Goal: Task Accomplishment & Management: Use online tool/utility

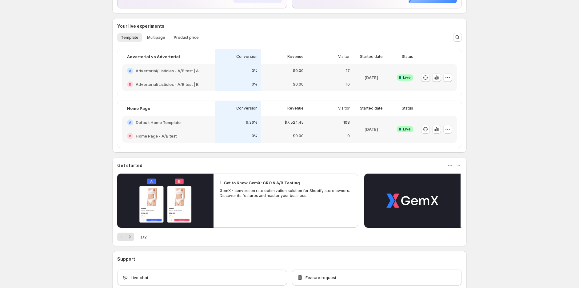
scroll to position [102, 0]
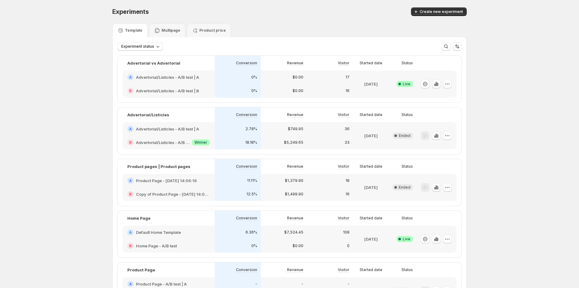
scroll to position [68, 0]
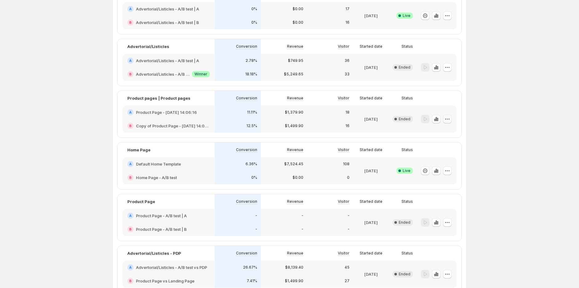
click at [448, 118] on icon "button" at bounding box center [447, 119] width 6 height 6
click at [509, 138] on div "Experiments. This page is ready Experiments Create new experiment Template Mult…" at bounding box center [289, 209] width 579 height 554
click at [450, 169] on icon "button" at bounding box center [447, 171] width 6 height 6
click at [453, 215] on span "Choose winner" at bounding box center [447, 215] width 49 height 6
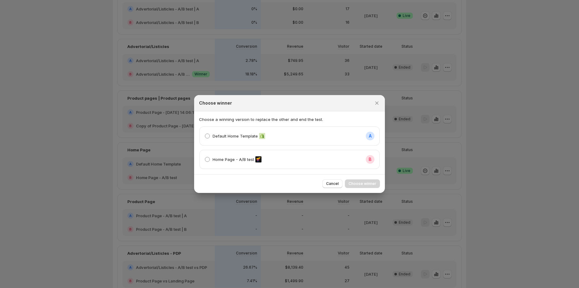
click at [354, 155] on div "Home Page - A/B test B" at bounding box center [290, 159] width 170 height 9
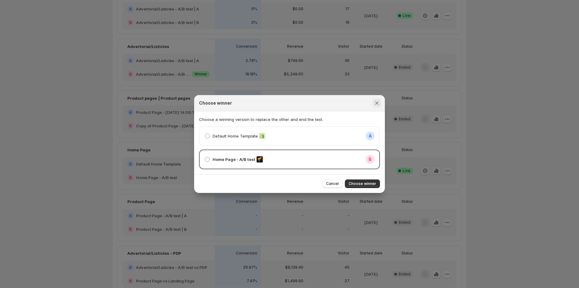
click at [377, 102] on icon "Close" at bounding box center [377, 103] width 6 height 6
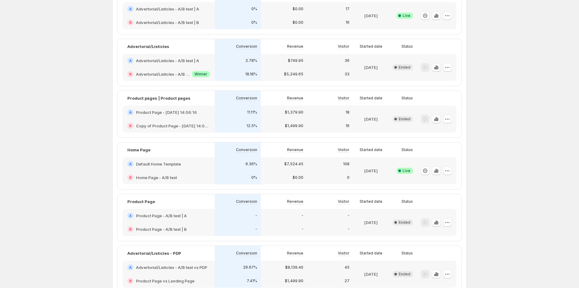
click at [481, 117] on div "Experiments. This page is ready Experiments Create new experiment Template Mult…" at bounding box center [289, 209] width 579 height 554
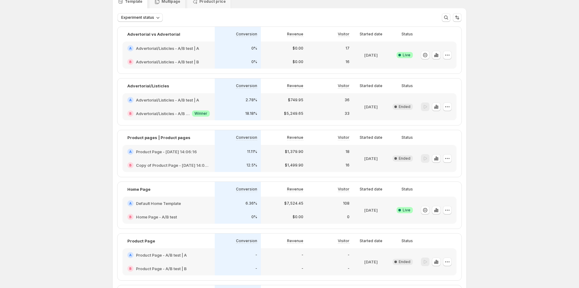
scroll to position [0, 0]
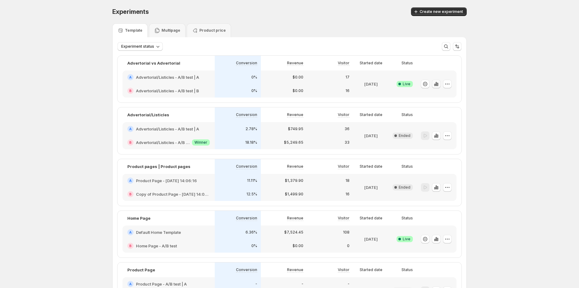
click at [437, 84] on icon "button" at bounding box center [435, 84] width 1 height 4
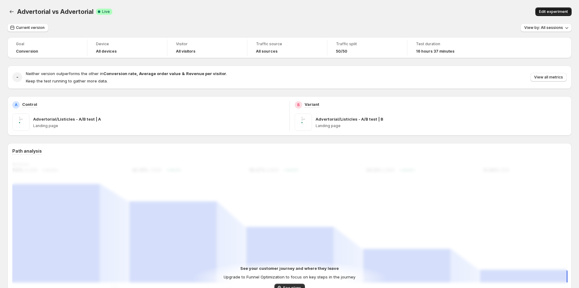
click at [552, 12] on span "Edit experiment" at bounding box center [553, 11] width 29 height 5
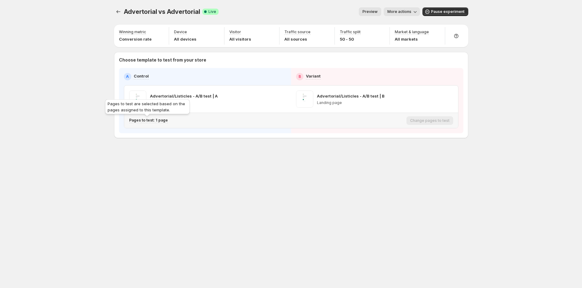
click at [153, 122] on p "Pages to test: 1 page" at bounding box center [148, 120] width 39 height 5
click at [244, 152] on icon "button" at bounding box center [244, 152] width 4 height 4
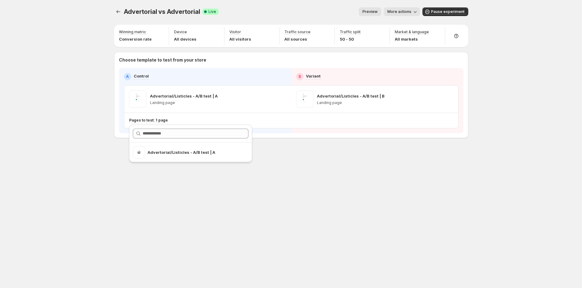
drag, startPoint x: 241, startPoint y: 208, endPoint x: 161, endPoint y: 118, distance: 120.2
click at [240, 207] on div "Advertorial vs Advertorial. This page is ready Advertorial vs Advertorial Succe…" at bounding box center [291, 144] width 369 height 288
click at [117, 12] on icon "Experiments" at bounding box center [118, 12] width 6 height 6
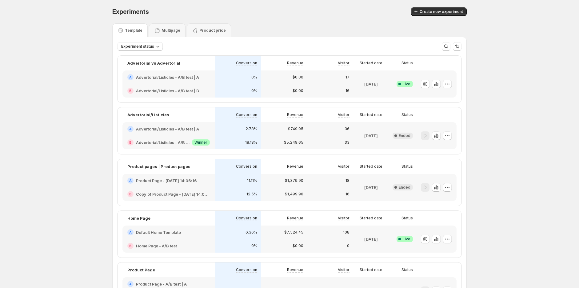
click at [354, 25] on div "Template Multipage Product price" at bounding box center [289, 30] width 354 height 14
click at [448, 136] on icon "button" at bounding box center [447, 136] width 6 height 6
click at [512, 172] on div "Experiments. This page is ready Experiments Create new experiment Template Mult…" at bounding box center [289, 277] width 579 height 554
click at [186, 142] on h2 "Advertorial/Listicles - A/B test | B" at bounding box center [163, 142] width 54 height 6
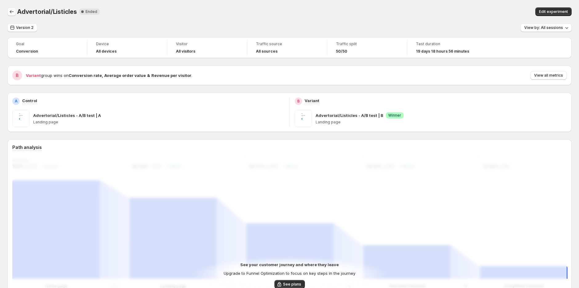
click at [10, 10] on icon "Back" at bounding box center [12, 12] width 6 height 6
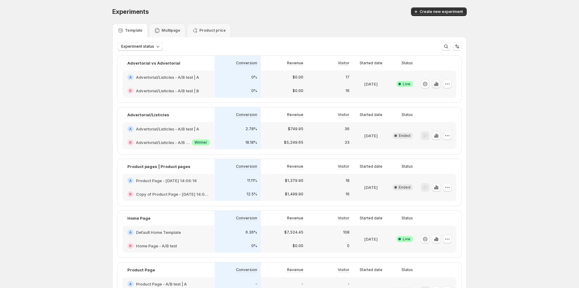
click at [438, 85] on icon "button" at bounding box center [437, 84] width 1 height 3
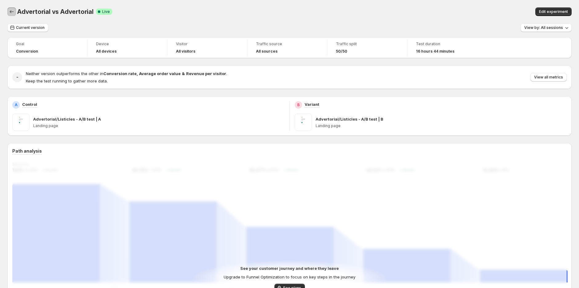
click at [10, 9] on icon "Back" at bounding box center [12, 12] width 6 height 6
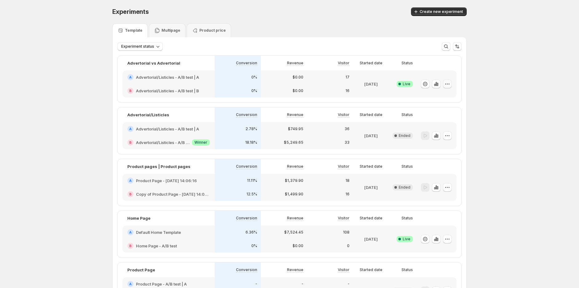
click at [447, 84] on icon "button" at bounding box center [447, 84] width 6 height 6
click at [522, 81] on div "Experiments. This page is ready Experiments Create new experiment Template Mult…" at bounding box center [289, 277] width 579 height 554
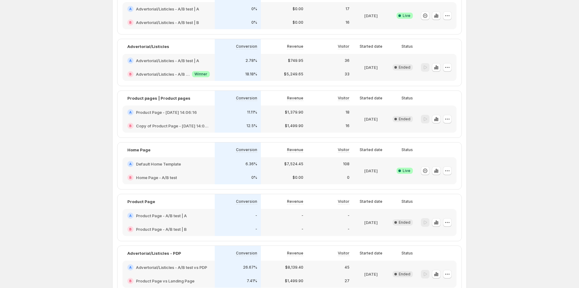
scroll to position [34, 0]
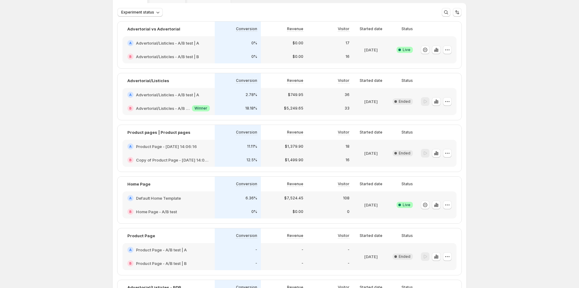
click at [170, 146] on h2 "Product Page - [DATE] 14:06:16" at bounding box center [166, 146] width 61 height 6
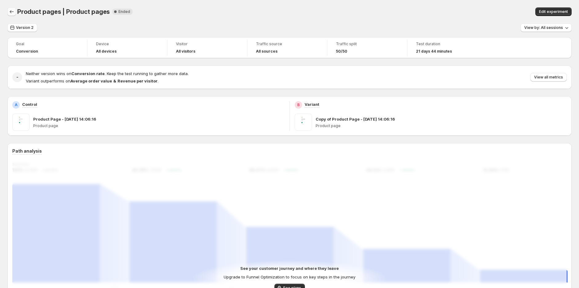
click at [15, 13] on button "Back" at bounding box center [11, 11] width 9 height 9
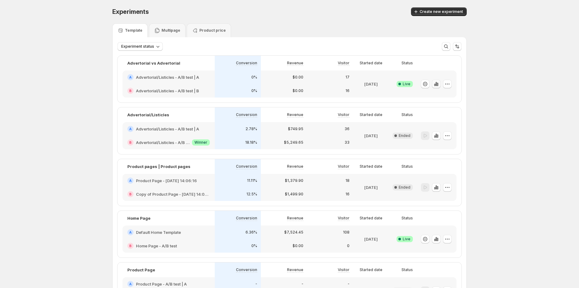
click at [439, 85] on icon "button" at bounding box center [436, 84] width 6 height 6
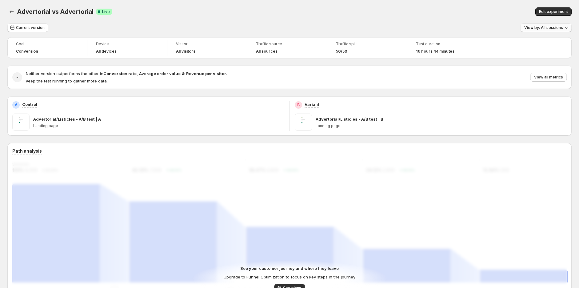
click at [544, 28] on span "View by: All sessions" at bounding box center [543, 27] width 39 height 5
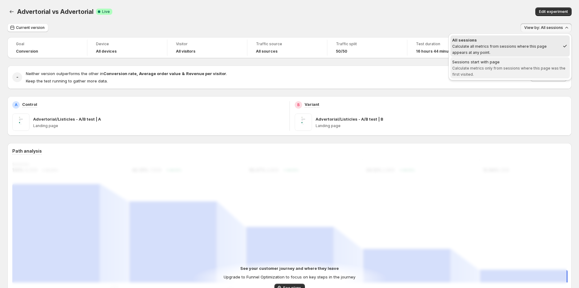
click at [487, 65] on span "Sessions start with page Calculate metrics only from sessions where this page w…" at bounding box center [510, 68] width 116 height 18
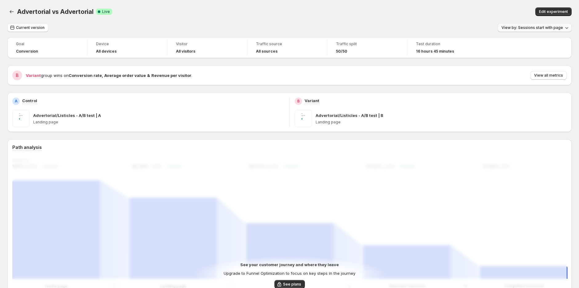
click at [544, 29] on span "View by: Sessions start with page" at bounding box center [532, 27] width 62 height 5
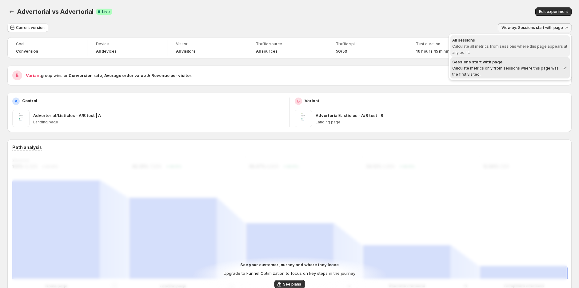
click at [535, 44] on span "Calculate all metrics from sessions where this page appears at any point." at bounding box center [509, 49] width 115 height 11
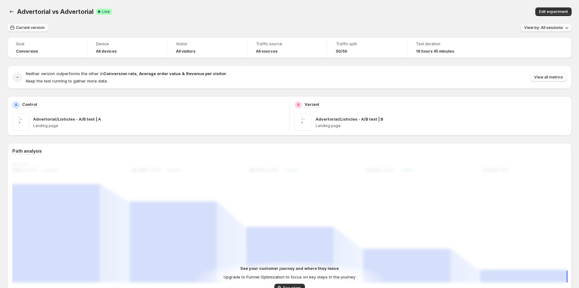
click at [559, 25] on button "View by: All sessions" at bounding box center [545, 27] width 51 height 9
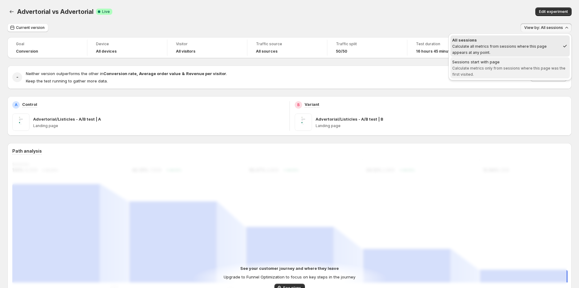
click at [539, 66] on span "Calculate metrics only from sessions where this page was the first visited." at bounding box center [508, 71] width 113 height 11
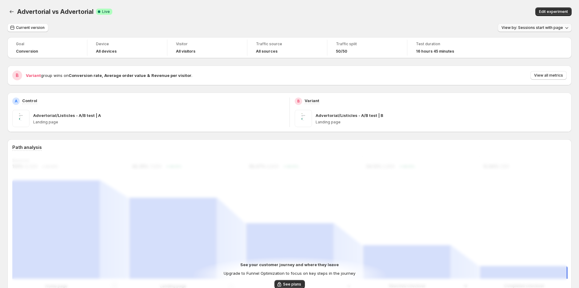
click at [521, 28] on span "View by: Sessions start with page" at bounding box center [532, 27] width 62 height 5
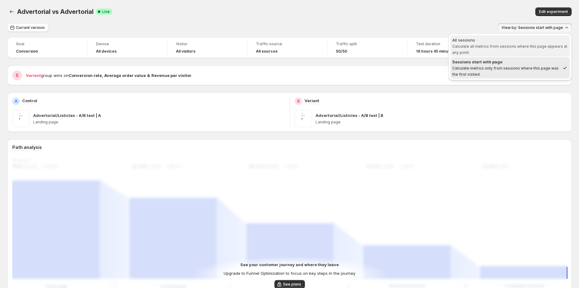
click at [518, 40] on div "All sessions" at bounding box center [510, 40] width 116 height 6
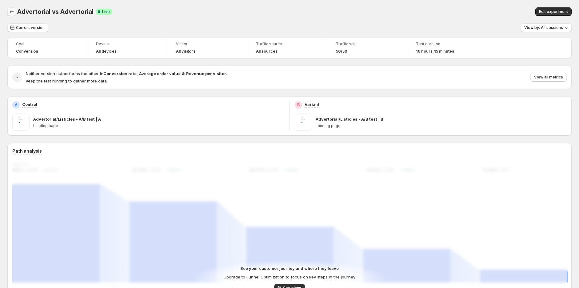
click at [10, 13] on icon "Back" at bounding box center [12, 12] width 6 height 6
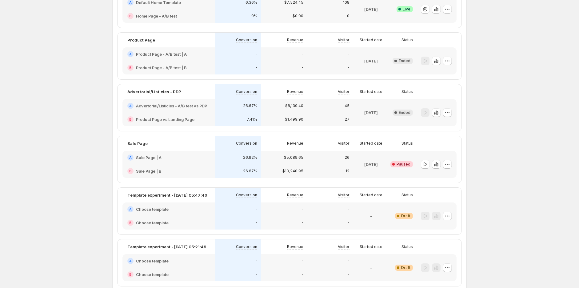
scroll to position [266, 0]
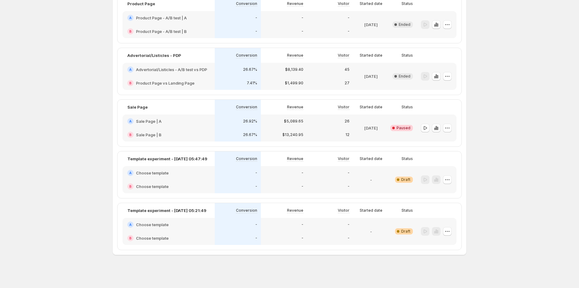
click at [163, 172] on h2 "Choose template" at bounding box center [152, 173] width 33 height 6
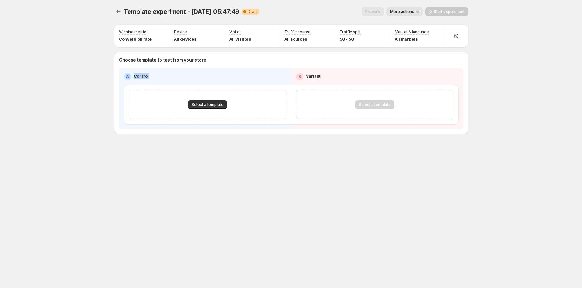
drag, startPoint x: 153, startPoint y: 74, endPoint x: 122, endPoint y: 77, distance: 31.2
click at [122, 77] on div "A Control B Variant Select a template Select a template" at bounding box center [291, 98] width 344 height 61
click at [120, 88] on div "A Control B Variant Select a template Select a template" at bounding box center [291, 98] width 344 height 61
drag, startPoint x: 158, startPoint y: 74, endPoint x: 122, endPoint y: 74, distance: 35.7
click at [122, 74] on div "A Control B Variant Select a template Select a template" at bounding box center [291, 98] width 344 height 61
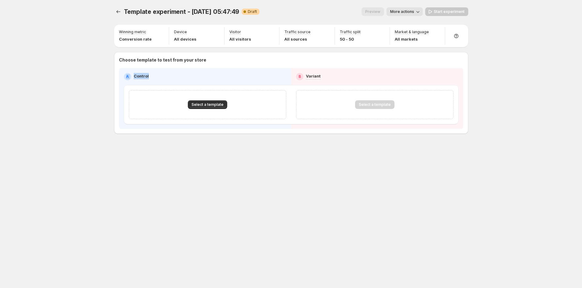
click at [182, 74] on div "A Control" at bounding box center [205, 76] width 162 height 7
click at [138, 77] on p "Control" at bounding box center [141, 76] width 15 height 6
click at [193, 102] on span "Select a template" at bounding box center [208, 104] width 32 height 5
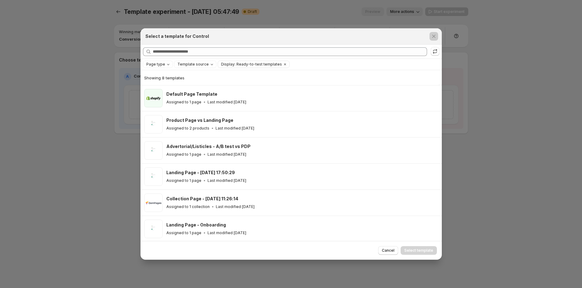
click at [116, 92] on div at bounding box center [291, 144] width 582 height 288
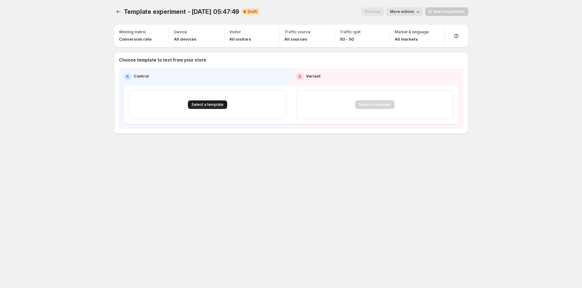
click at [197, 105] on span "Select a template" at bounding box center [208, 104] width 32 height 5
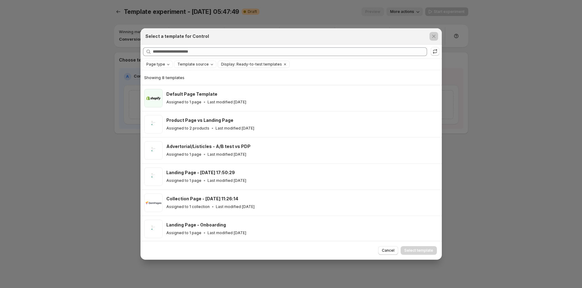
click at [122, 106] on div at bounding box center [291, 144] width 582 height 288
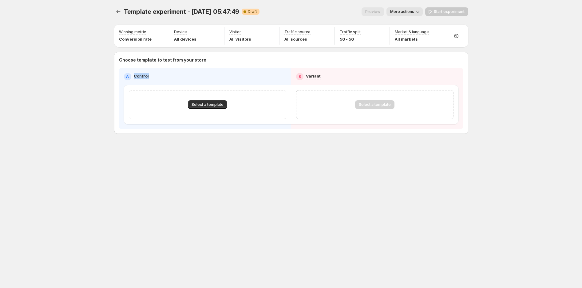
drag, startPoint x: 133, startPoint y: 75, endPoint x: 154, endPoint y: 77, distance: 21.6
click at [154, 77] on div "A Control" at bounding box center [205, 76] width 162 height 7
drag, startPoint x: 155, startPoint y: 76, endPoint x: 126, endPoint y: 76, distance: 28.9
click at [126, 76] on div "A Control" at bounding box center [205, 76] width 162 height 7
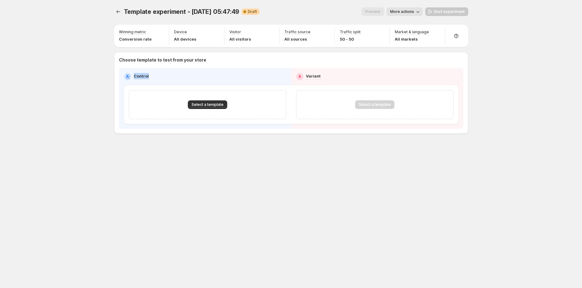
click at [124, 78] on div "A" at bounding box center [127, 76] width 7 height 7
drag, startPoint x: 124, startPoint y: 78, endPoint x: 150, endPoint y: 76, distance: 26.5
click at [150, 76] on div "A Control" at bounding box center [205, 76] width 162 height 7
click at [159, 76] on div "A Control" at bounding box center [205, 76] width 162 height 7
click at [159, 77] on div "A Control" at bounding box center [205, 76] width 162 height 7
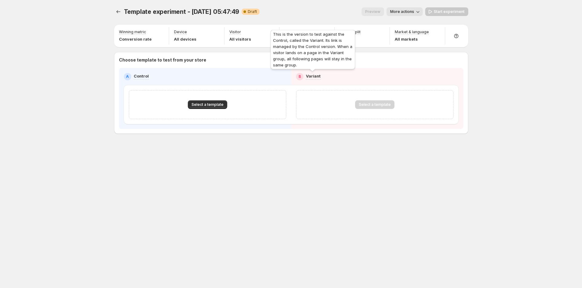
drag, startPoint x: 305, startPoint y: 73, endPoint x: 329, endPoint y: 72, distance: 24.6
click at [329, 72] on div "This is the version to test against the Control, called the Variant. Its link i…" at bounding box center [312, 51] width 87 height 44
click at [336, 80] on div "B Variant" at bounding box center [377, 76] width 162 height 7
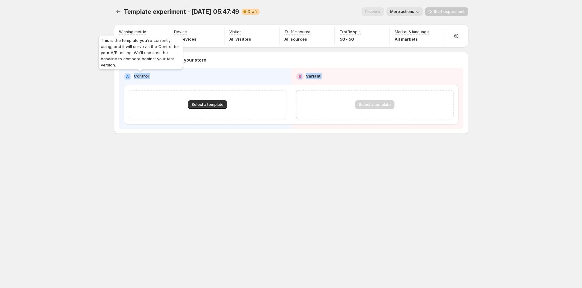
drag, startPoint x: 116, startPoint y: 76, endPoint x: 170, endPoint y: 73, distance: 54.3
click at [170, 73] on div "Template experiment - [DATE] 05:47:49. This page is ready Template experiment -…" at bounding box center [291, 144] width 582 height 288
click at [124, 78] on div "A" at bounding box center [127, 76] width 7 height 7
click at [153, 75] on div "A Control" at bounding box center [205, 76] width 162 height 7
click at [141, 75] on p "Control" at bounding box center [141, 76] width 15 height 6
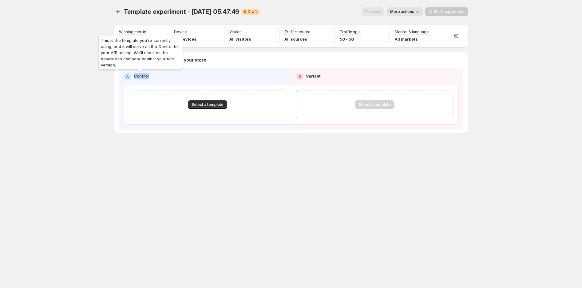
click at [141, 75] on p "Control" at bounding box center [141, 76] width 15 height 6
click at [160, 75] on div "A Control" at bounding box center [205, 76] width 162 height 7
click at [380, 32] on icon "button" at bounding box center [382, 33] width 6 height 6
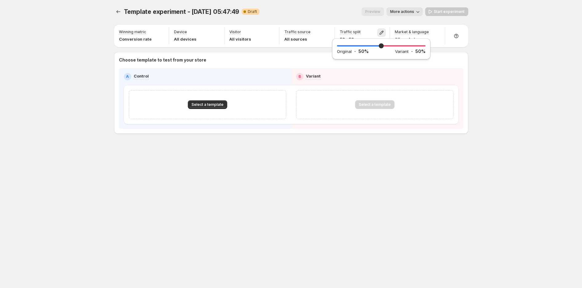
click at [445, 162] on div "Template experiment - [DATE] 05:47:49. This page is ready Template experiment -…" at bounding box center [291, 83] width 369 height 167
click at [190, 104] on button "Select a template" at bounding box center [207, 104] width 39 height 9
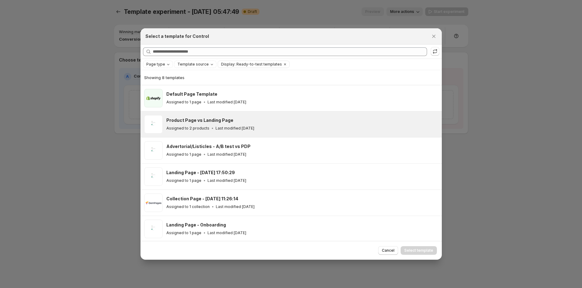
click at [189, 127] on p "Assigned to 2 products" at bounding box center [187, 128] width 43 height 5
click at [408, 249] on span "Select template" at bounding box center [418, 250] width 29 height 5
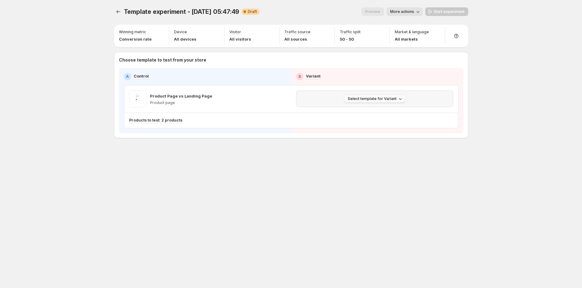
click at [369, 100] on span "Select template for Variant" at bounding box center [372, 98] width 49 height 5
click at [374, 113] on span "Select an existing template" at bounding box center [370, 111] width 52 height 5
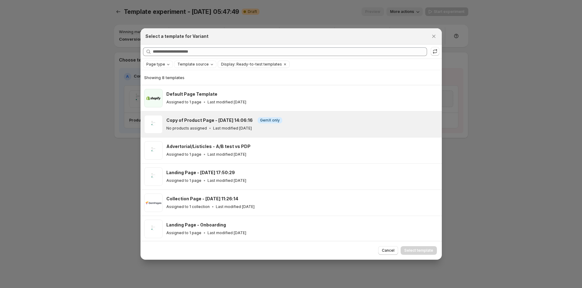
click at [284, 129] on div "No products assigned Last modified [DATE]" at bounding box center [301, 128] width 270 height 6
click at [419, 251] on span "Select template" at bounding box center [418, 250] width 29 height 5
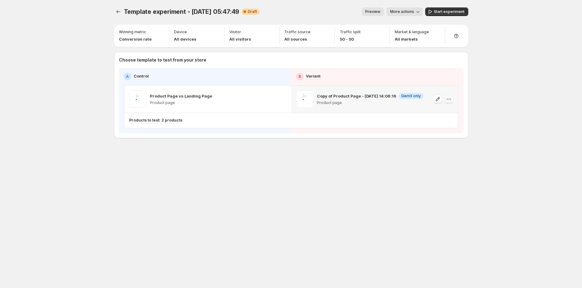
click at [451, 95] on button "button" at bounding box center [449, 99] width 9 height 9
click at [453, 101] on div at bounding box center [449, 99] width 9 height 9
click at [481, 96] on div "Template experiment - [DATE] 05:47:49. This page is ready Template experiment -…" at bounding box center [291, 144] width 582 height 288
click at [158, 32] on icon "button" at bounding box center [161, 33] width 6 height 6
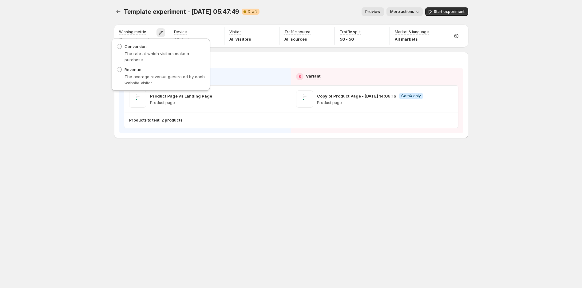
click at [42, 76] on div "Template experiment - [DATE] 05:47:49. This page is ready Template experiment -…" at bounding box center [291, 144] width 582 height 288
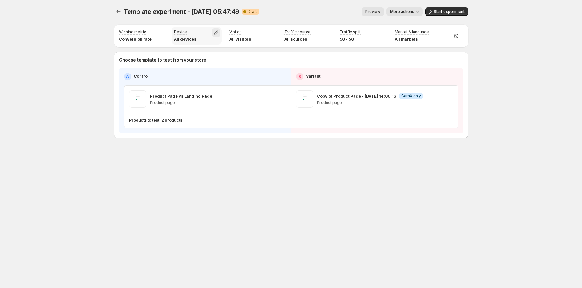
click at [216, 29] on button "button" at bounding box center [216, 32] width 9 height 9
click at [91, 63] on div "Template experiment - [DATE] 05:47:49. This page is ready Template experiment -…" at bounding box center [291, 144] width 582 height 288
click at [217, 33] on icon "button" at bounding box center [216, 33] width 6 height 6
click at [192, 55] on label "Tablet" at bounding box center [216, 56] width 89 height 6
click at [194, 47] on span "Desktop" at bounding box center [188, 46] width 16 height 5
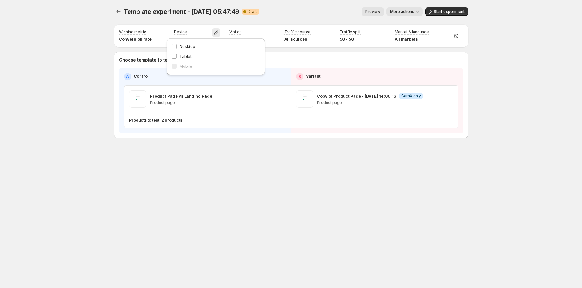
click at [295, 9] on div "Preview More actions" at bounding box center [343, 11] width 158 height 9
click at [274, 32] on icon "button" at bounding box center [271, 33] width 6 height 6
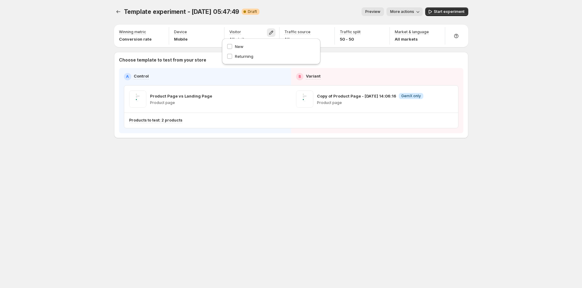
click at [297, 0] on div "Template experiment - [DATE] 05:47:49. This page is ready Template experiment -…" at bounding box center [291, 11] width 354 height 23
click at [322, 32] on button "button" at bounding box center [326, 32] width 9 height 9
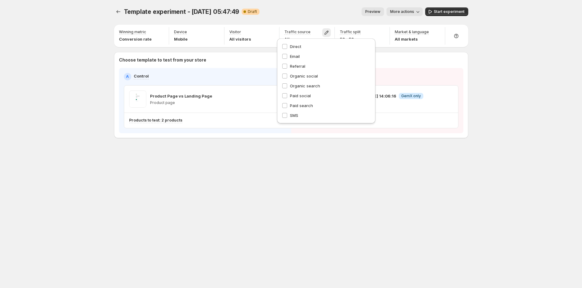
click at [330, 18] on div "Template experiment - [DATE] 05:47:49. This page is ready Template experiment -…" at bounding box center [291, 11] width 354 height 23
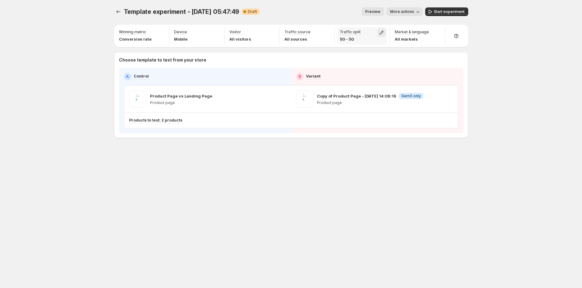
click at [380, 33] on icon "button" at bounding box center [382, 33] width 4 height 4
click at [326, 15] on div "Preview More actions" at bounding box center [343, 11] width 158 height 9
click at [434, 34] on icon "button" at bounding box center [437, 33] width 6 height 6
click at [435, 46] on icon "button" at bounding box center [434, 47] width 3 height 2
click at [438, 83] on button "button" at bounding box center [434, 78] width 9 height 9
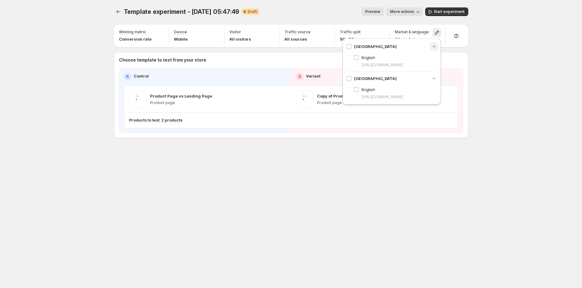
click at [434, 48] on icon "button" at bounding box center [434, 46] width 6 height 6
click at [530, 46] on div "Template experiment - [DATE] 05:47:49. This page is ready Template experiment -…" at bounding box center [291, 144] width 582 height 288
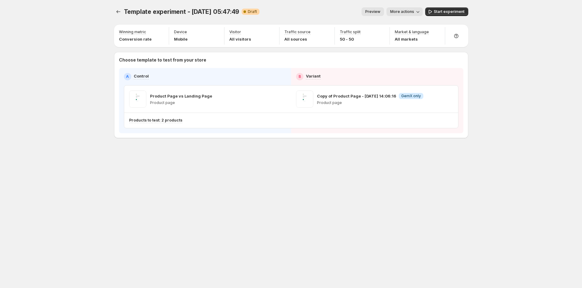
click at [380, 12] on span "Preview" at bounding box center [372, 11] width 15 height 5
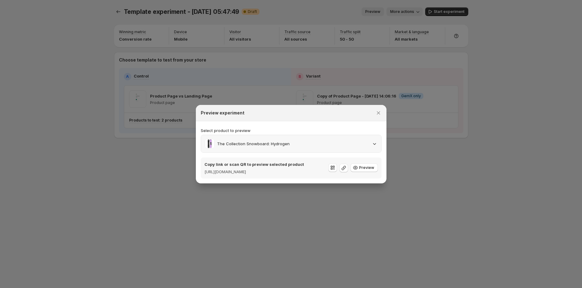
click at [378, 142] on div "The Collection Snowboard: Hydrogen" at bounding box center [291, 143] width 180 height 17
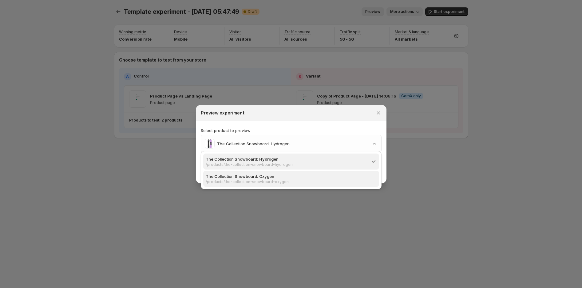
click at [274, 181] on p "/products/the-collection-snowboard-oxygen" at bounding box center [289, 181] width 167 height 5
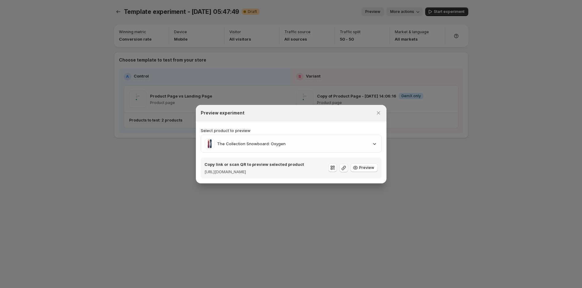
click at [328, 170] on div "Copy link or scan QR to preview selected product [URL][DOMAIN_NAME] Preview" at bounding box center [291, 168] width 173 height 14
click at [366, 169] on span "Preview" at bounding box center [366, 167] width 15 height 5
click at [335, 170] on icon ":rv2:" at bounding box center [333, 168] width 6 height 6
click at [333, 170] on icon ":rv2:" at bounding box center [333, 168] width 6 height 6
click at [377, 110] on icon "Close" at bounding box center [378, 113] width 6 height 6
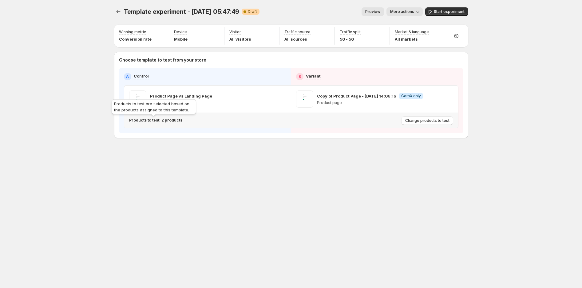
click at [173, 120] on p "Products to test: 2 products" at bounding box center [155, 120] width 53 height 5
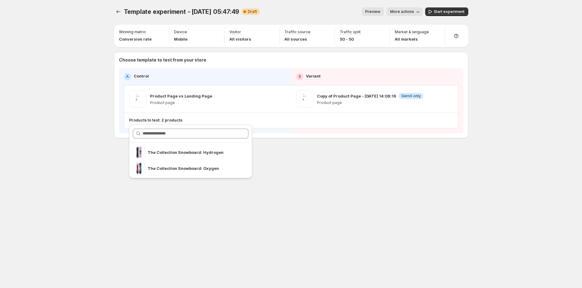
click at [312, 177] on div "Template experiment - [DATE] 05:47:49. This page is ready Template experiment -…" at bounding box center [291, 144] width 369 height 288
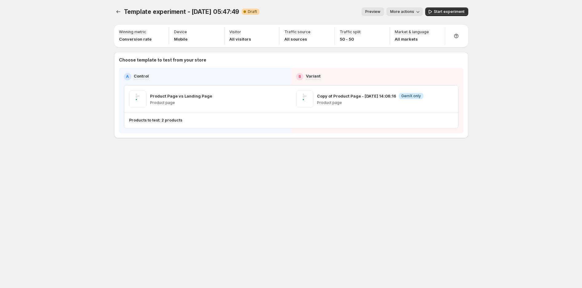
drag, startPoint x: 403, startPoint y: 6, endPoint x: 404, endPoint y: 10, distance: 3.5
click at [403, 6] on div "Template experiment - [DATE] 05:47:49. This page is ready Template experiment -…" at bounding box center [291, 11] width 354 height 23
click at [404, 10] on span "More actions" at bounding box center [402, 11] width 24 height 5
click at [422, 47] on span "Copy live page link" at bounding box center [418, 45] width 37 height 5
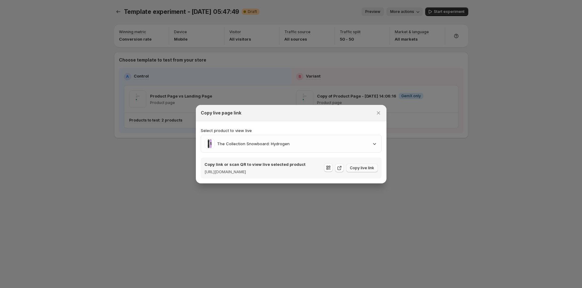
click at [356, 169] on span "Copy live link" at bounding box center [362, 167] width 24 height 5
click at [379, 110] on icon "Close" at bounding box center [378, 113] width 6 height 6
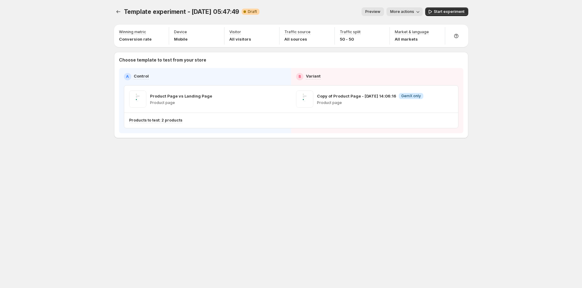
click at [392, 10] on span "More actions" at bounding box center [402, 11] width 24 height 5
click at [406, 43] on span "Copy live page link" at bounding box center [418, 45] width 37 height 5
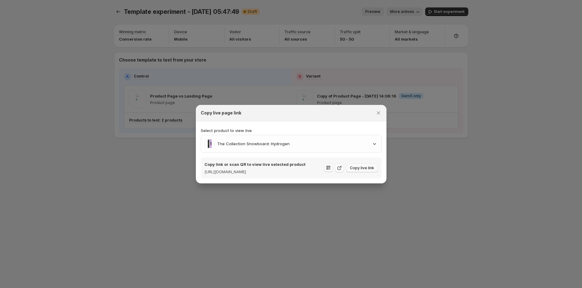
click at [369, 168] on span "Copy live link" at bounding box center [362, 167] width 24 height 5
click at [46, 92] on div at bounding box center [291, 144] width 582 height 288
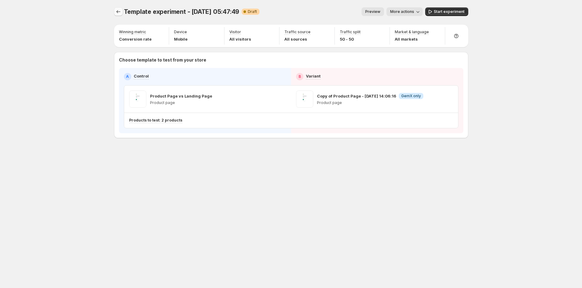
click at [118, 11] on icon "Experiments" at bounding box center [118, 12] width 6 height 6
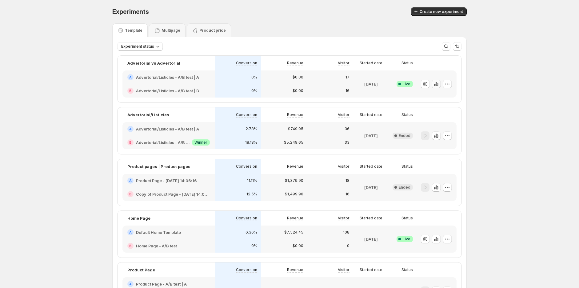
click at [437, 84] on icon "button" at bounding box center [435, 84] width 1 height 4
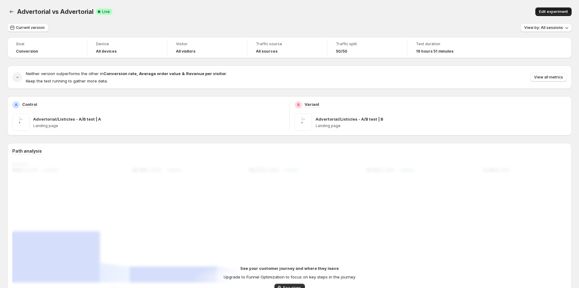
click at [565, 11] on span "Edit experiment" at bounding box center [553, 11] width 29 height 5
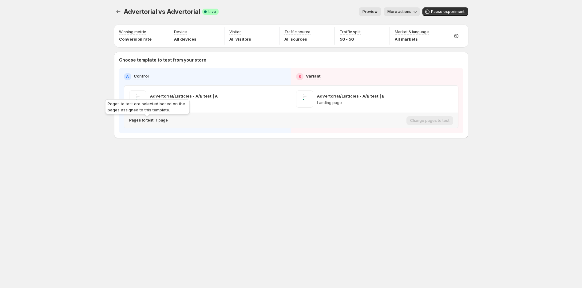
click at [161, 121] on p "Pages to test: 1 page" at bounding box center [148, 120] width 39 height 5
click at [242, 151] on icon "button" at bounding box center [244, 152] width 6 height 6
